Goal: Check status: Check status

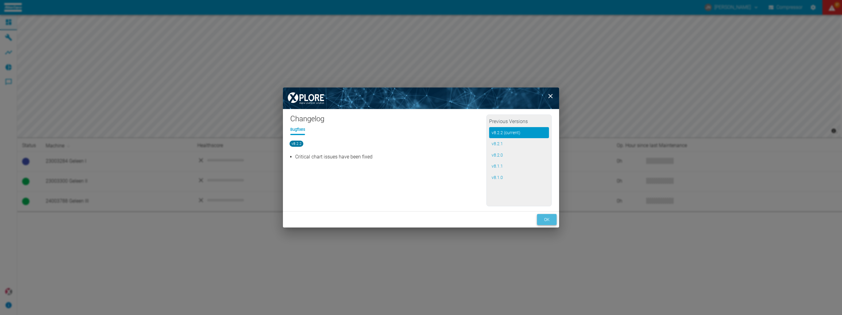
click at [544, 217] on button "ok" at bounding box center [547, 219] width 20 height 11
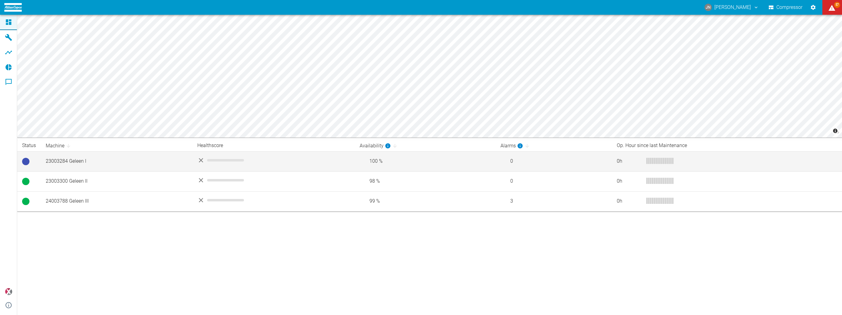
click at [82, 166] on td "23003284 Geleen I" at bounding box center [117, 161] width 152 height 20
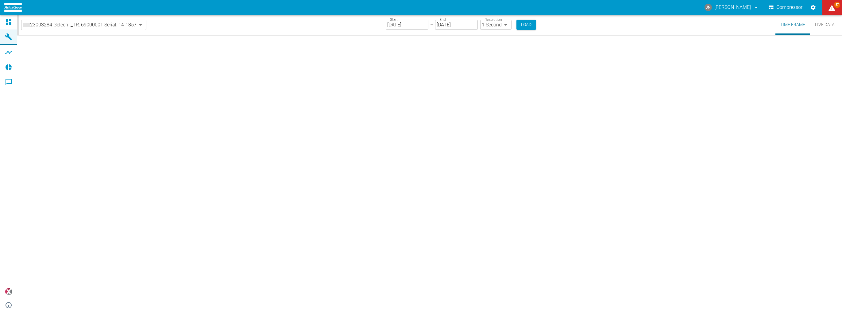
type input "2min"
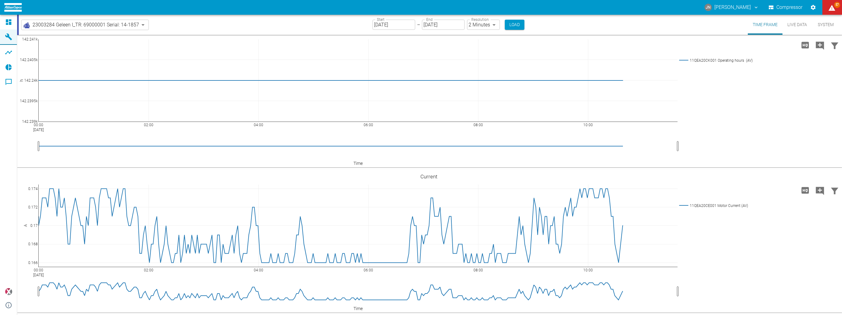
scroll to position [2041, 0]
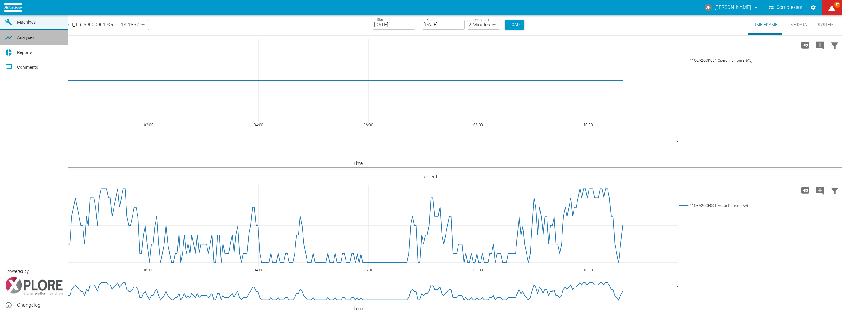
click at [21, 40] on span "Analyses" at bounding box center [25, 37] width 17 height 5
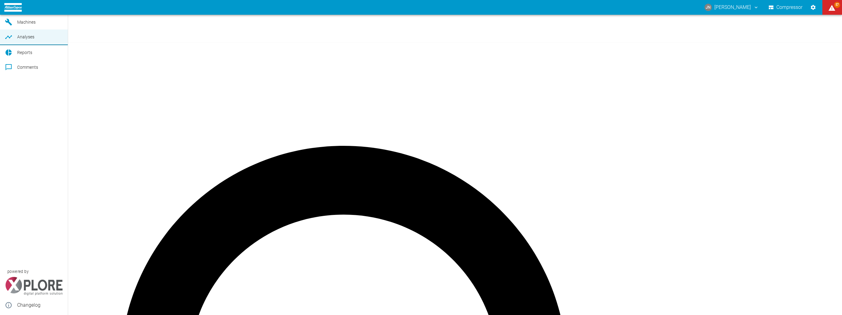
click at [25, 25] on span "Machines" at bounding box center [26, 22] width 18 height 5
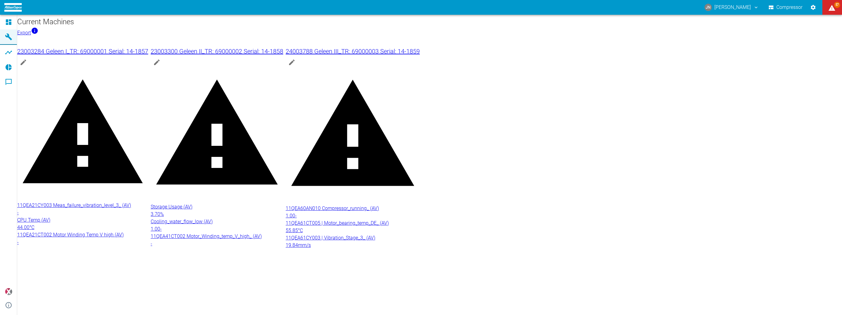
click at [36, 26] on h1 "Current Machines" at bounding box center [429, 22] width 825 height 10
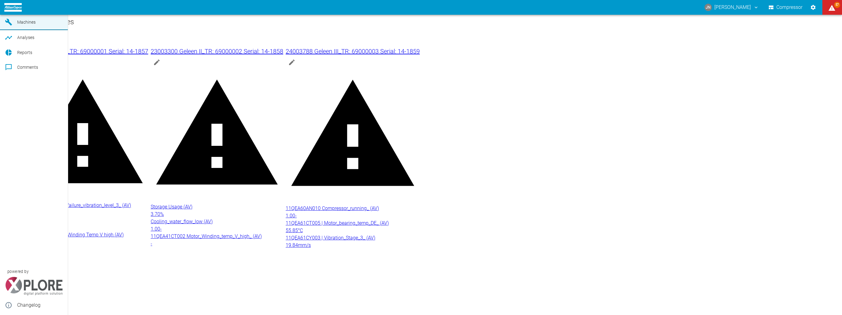
click at [12, 11] on icon at bounding box center [8, 7] width 7 height 7
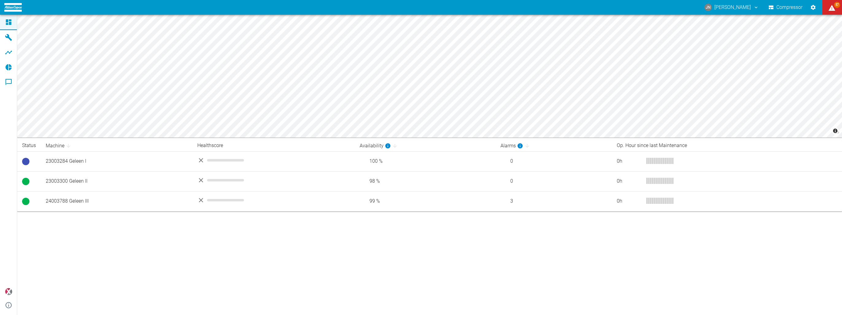
click at [783, 8] on button "Compressor" at bounding box center [786, 7] width 37 height 11
click at [749, 8] on div "JN [PERSON_NAME]" at bounding box center [729, 7] width 61 height 11
click at [811, 6] on icon "Settings" at bounding box center [813, 7] width 6 height 6
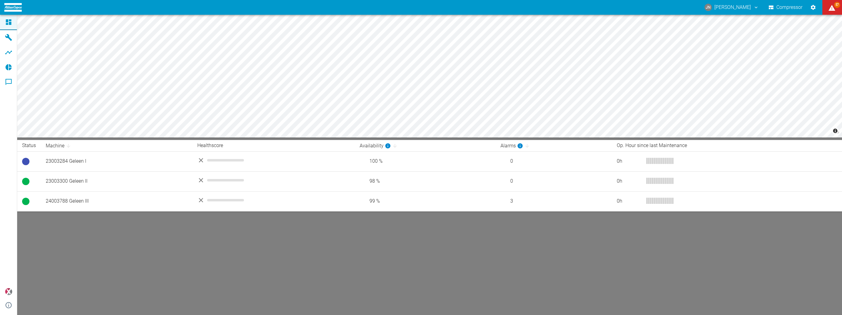
drag, startPoint x: 507, startPoint y: 217, endPoint x: 508, endPoint y: 221, distance: 3.9
drag, startPoint x: 510, startPoint y: 225, endPoint x: 485, endPoint y: 217, distance: 26.0
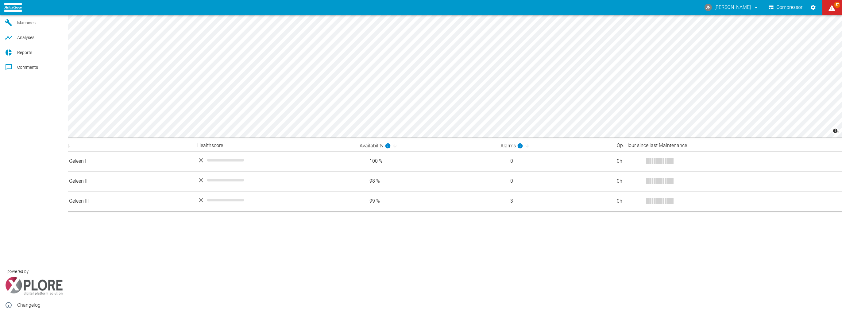
click at [23, 55] on span "Reports" at bounding box center [24, 52] width 15 height 5
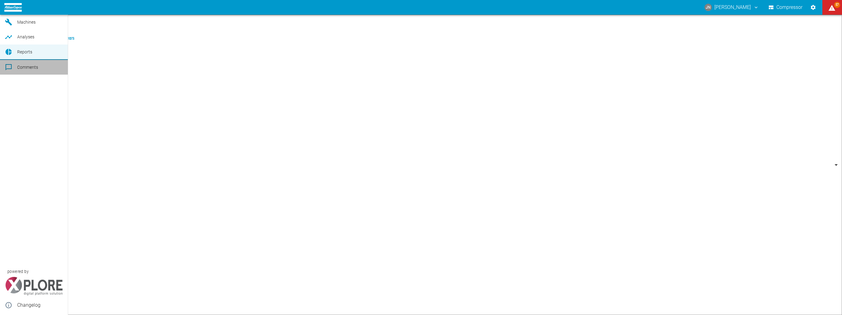
click at [13, 71] on div at bounding box center [9, 67] width 9 height 7
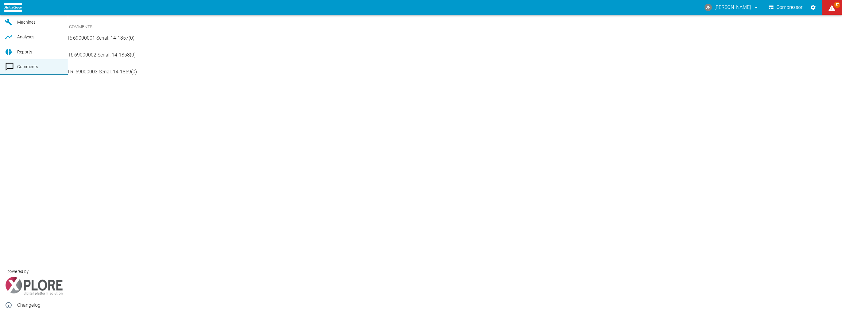
click at [14, 44] on link "Analyses" at bounding box center [34, 36] width 68 height 15
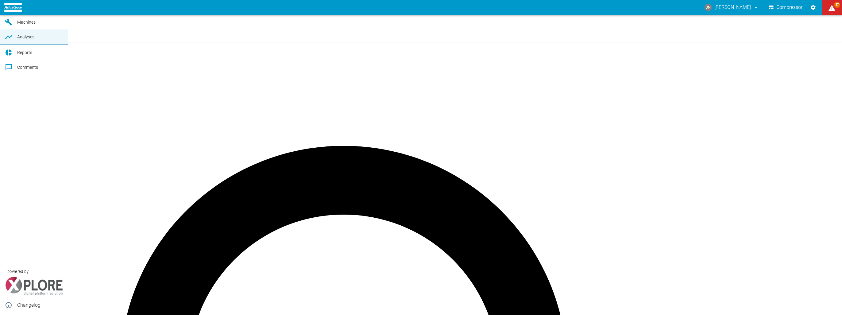
click at [17, 25] on span "Machines" at bounding box center [26, 22] width 18 height 5
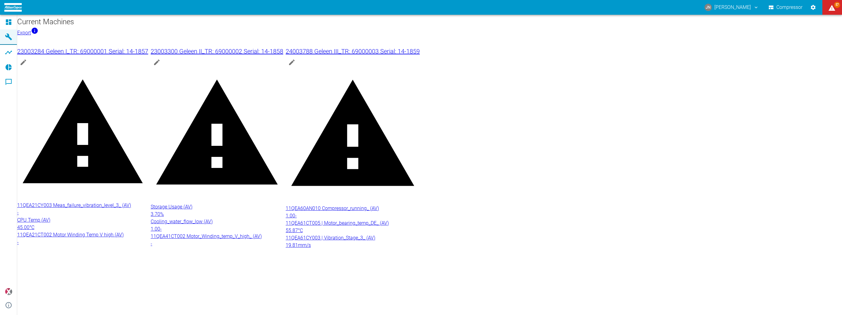
click at [148, 202] on div "11QEA21CY003 Meas_failure_vibration_level_3_ (AV) -" at bounding box center [82, 209] width 131 height 15
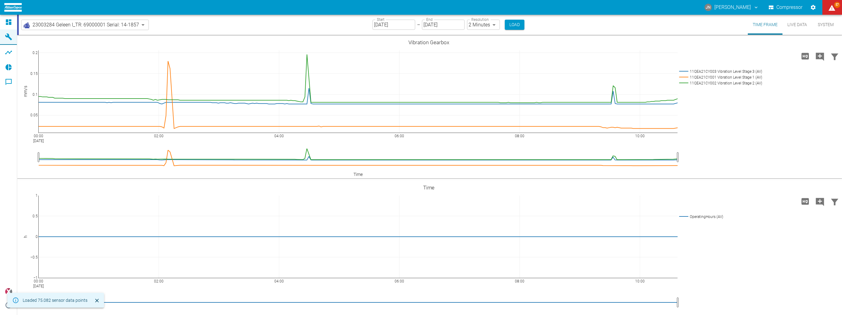
click at [138, 25] on body "[PERSON_NAME] [PERSON_NAME] Compressor 57 Dashboard Machines Analyses Reports C…" at bounding box center [421, 157] width 842 height 315
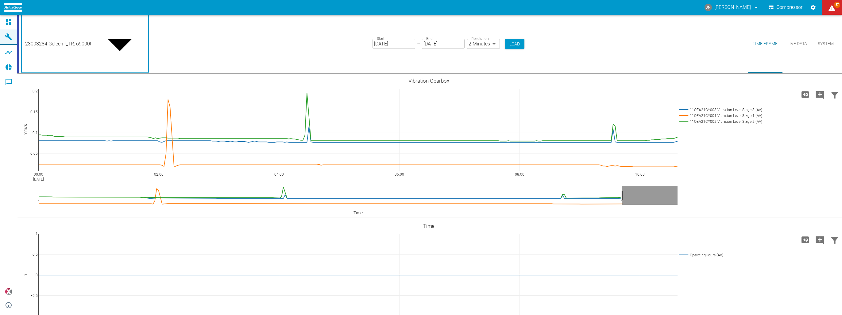
click at [200, 315] on div at bounding box center [421, 320] width 842 height 0
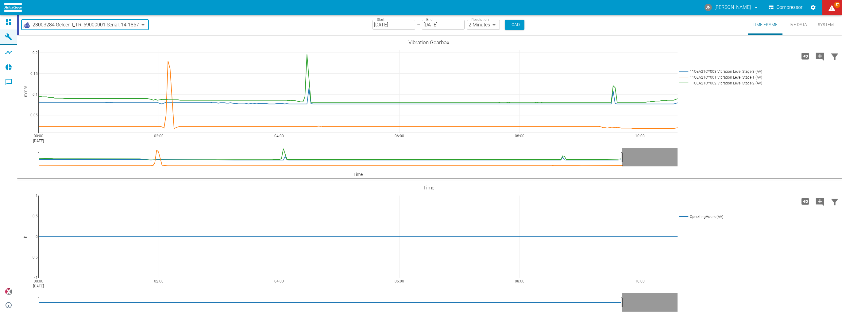
click at [819, 25] on button "System" at bounding box center [826, 25] width 28 height 20
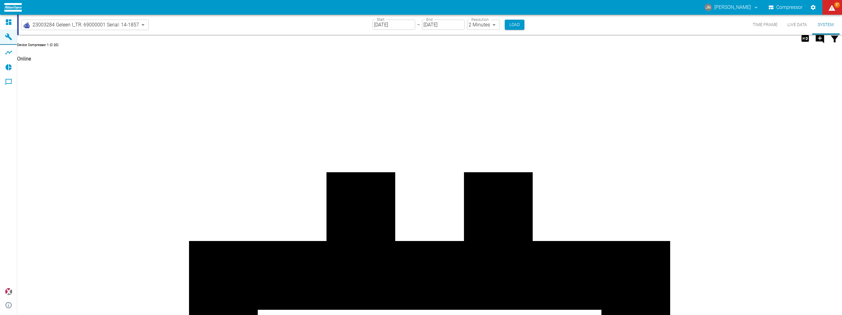
click at [474, 22] on body "JN [PERSON_NAME] Compressor 57 Dashboard Machines Analyses Reports Comments pow…" at bounding box center [421, 157] width 842 height 315
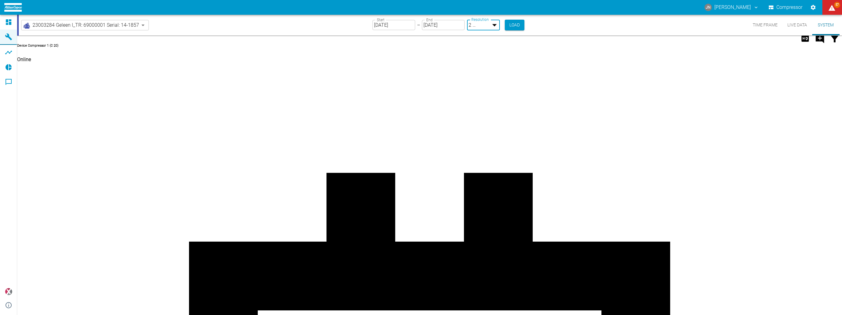
click at [402, 315] on div at bounding box center [421, 320] width 842 height 0
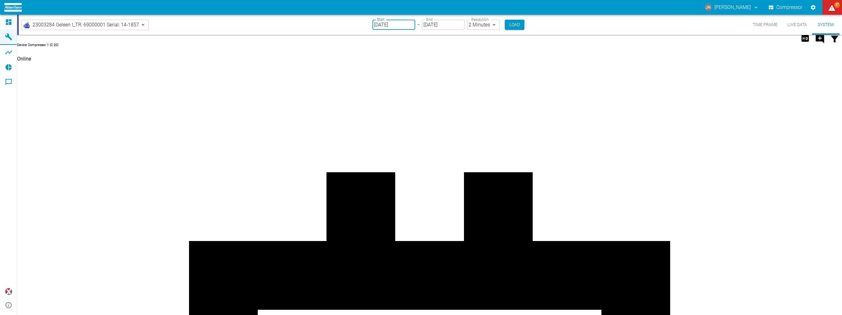
drag, startPoint x: 401, startPoint y: 25, endPoint x: 425, endPoint y: 26, distance: 24.0
click at [425, 26] on div "Start [DATE] Start – End [DATE] End" at bounding box center [419, 25] width 92 height 10
click at [377, 24] on input "[DATE]" at bounding box center [394, 25] width 43 height 10
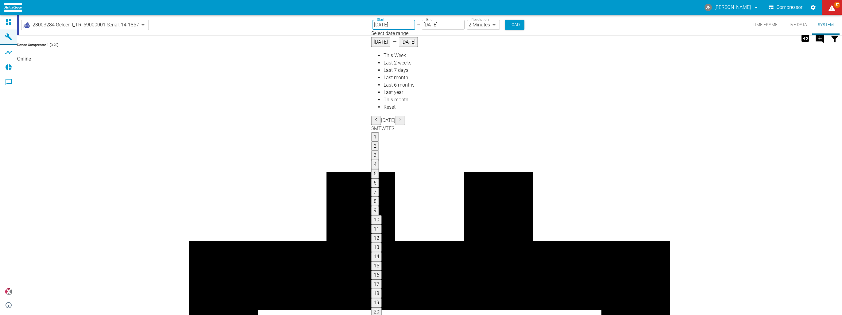
type input "[DATE]"
type input "10min"
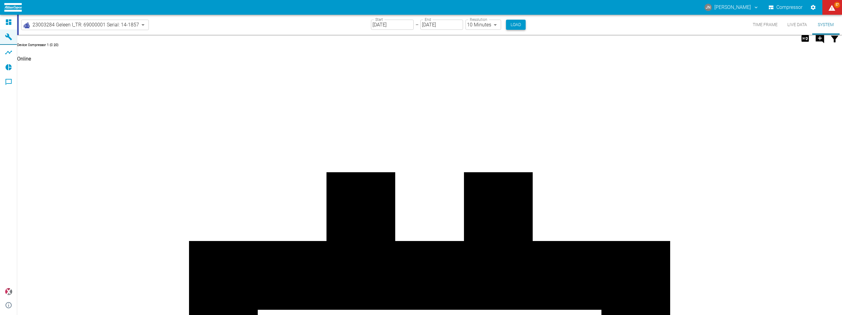
click at [524, 22] on button "Load" at bounding box center [516, 25] width 20 height 10
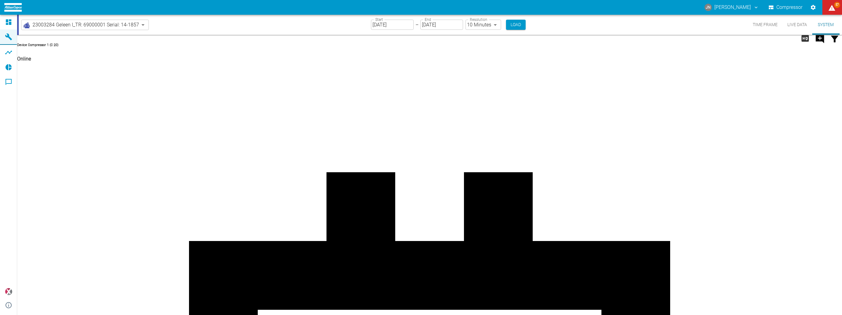
click at [95, 24] on body "JN [PERSON_NAME] Compressor 57 Dashboard Machines Analyses Reports Comments pow…" at bounding box center [421, 157] width 842 height 315
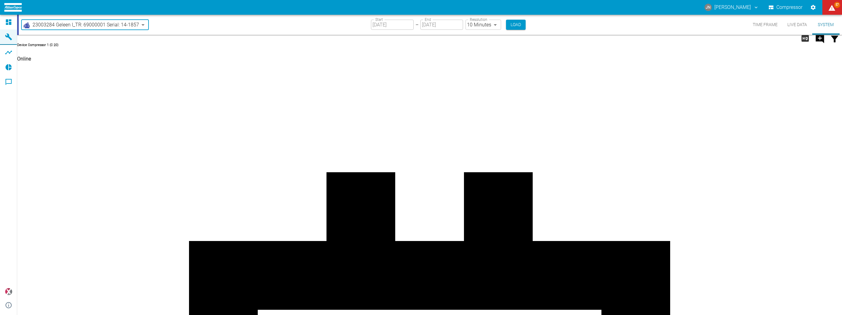
type input "5d7c723b-37f3-46bc-bd90-6ee3670ed1e8"
type input "[DATE]"
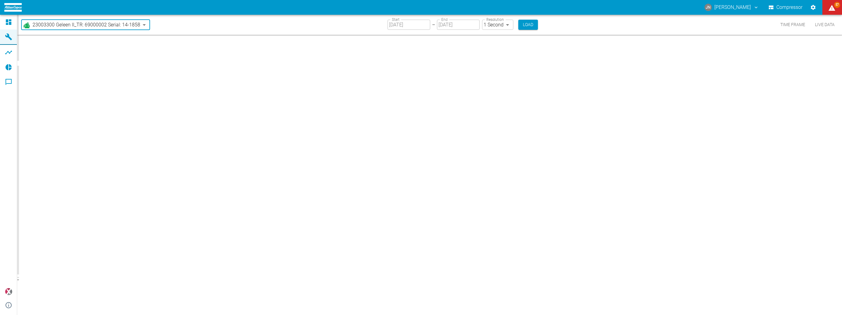
type input "2min"
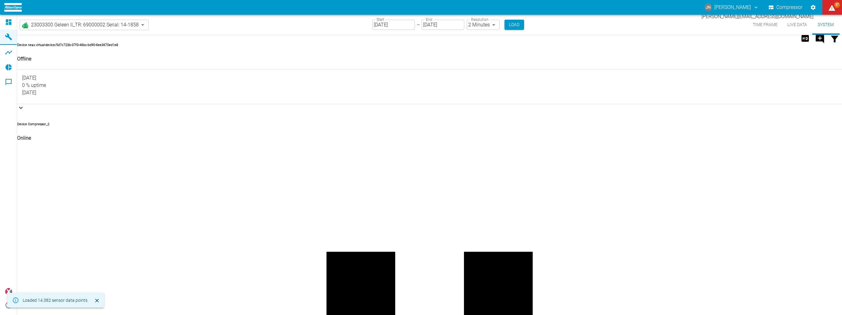
click at [732, 10] on button "JN [PERSON_NAME]" at bounding box center [732, 7] width 56 height 11
